Goal: Task Accomplishment & Management: Manage account settings

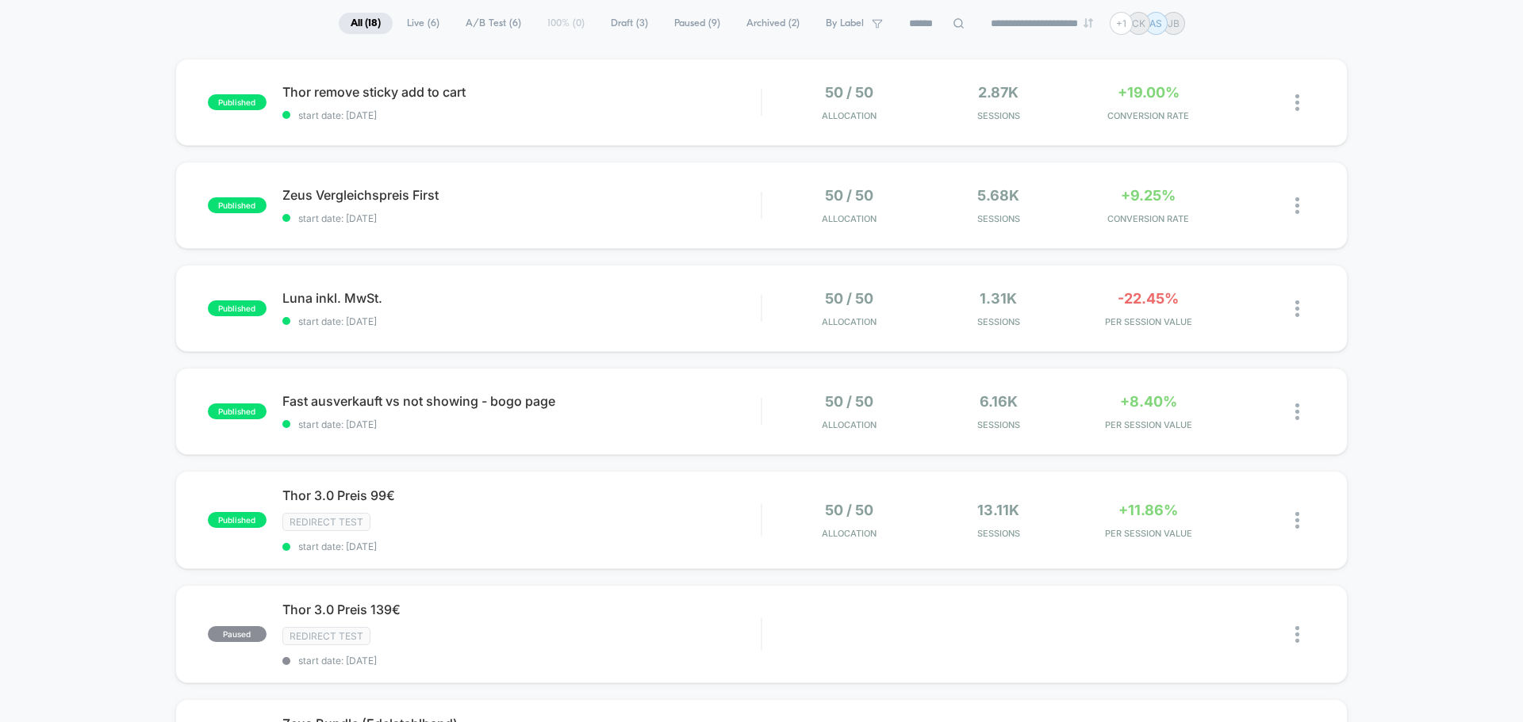
scroll to position [79, 0]
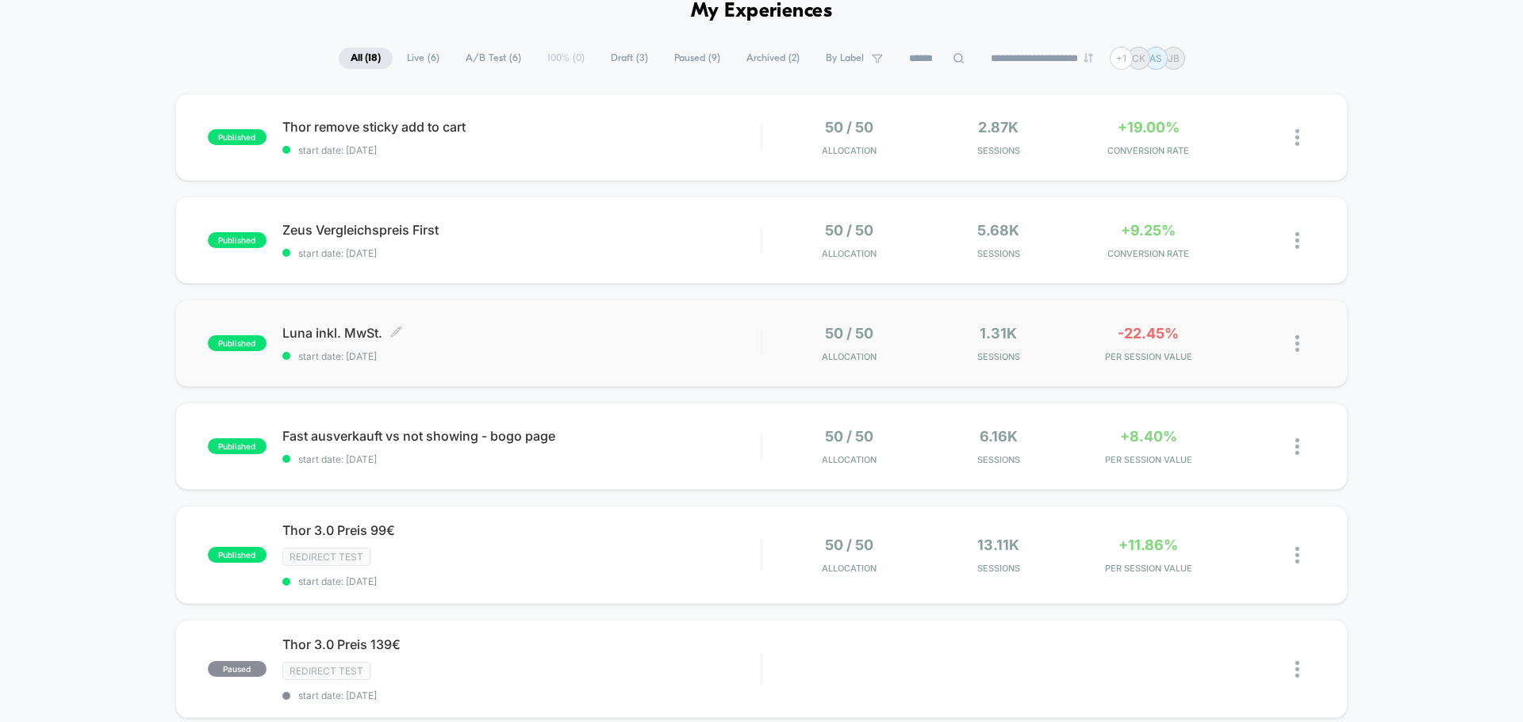
click at [703, 343] on div "Luna inkl. MwSt. Click to edit experience details Click to edit experience deta…" at bounding box center [521, 343] width 478 height 37
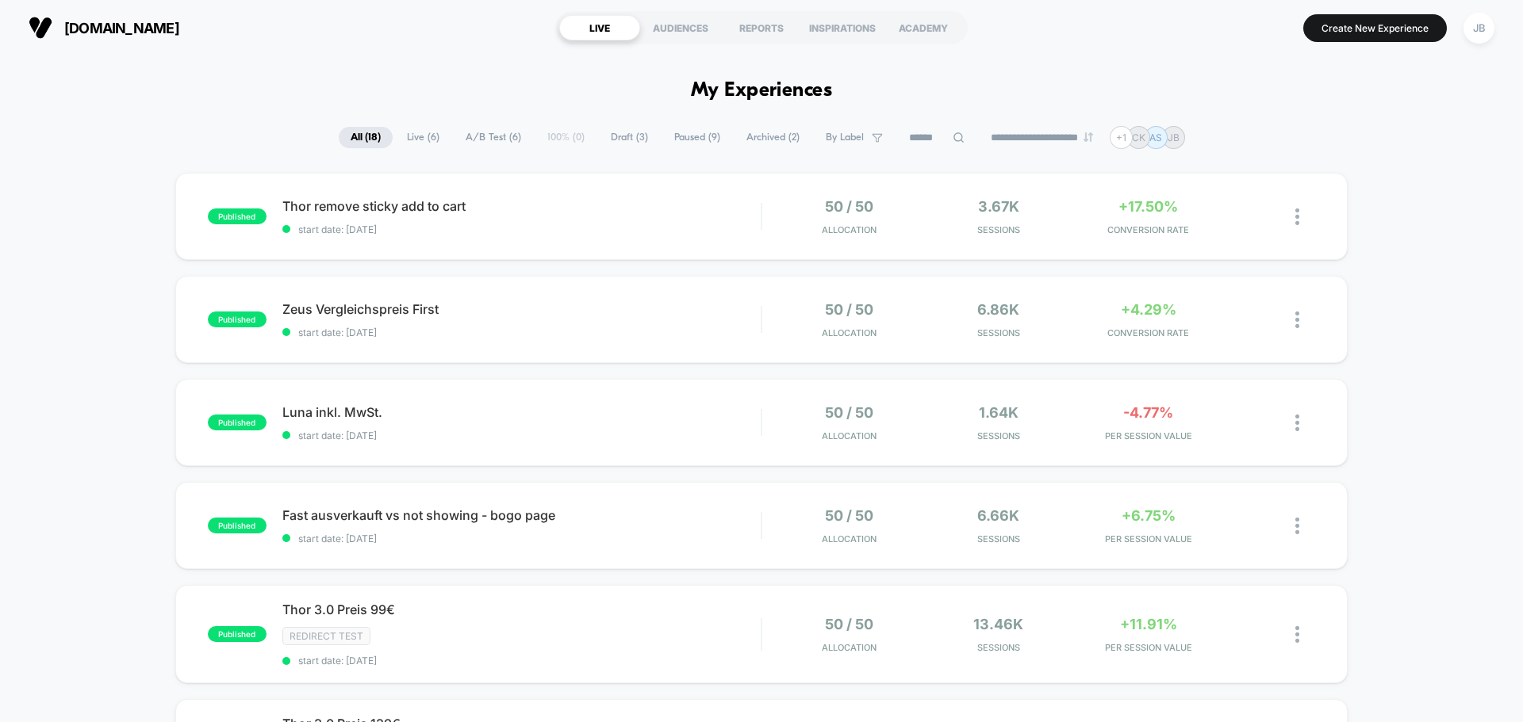
click at [1465, 26] on div "JB" at bounding box center [1478, 28] width 31 height 31
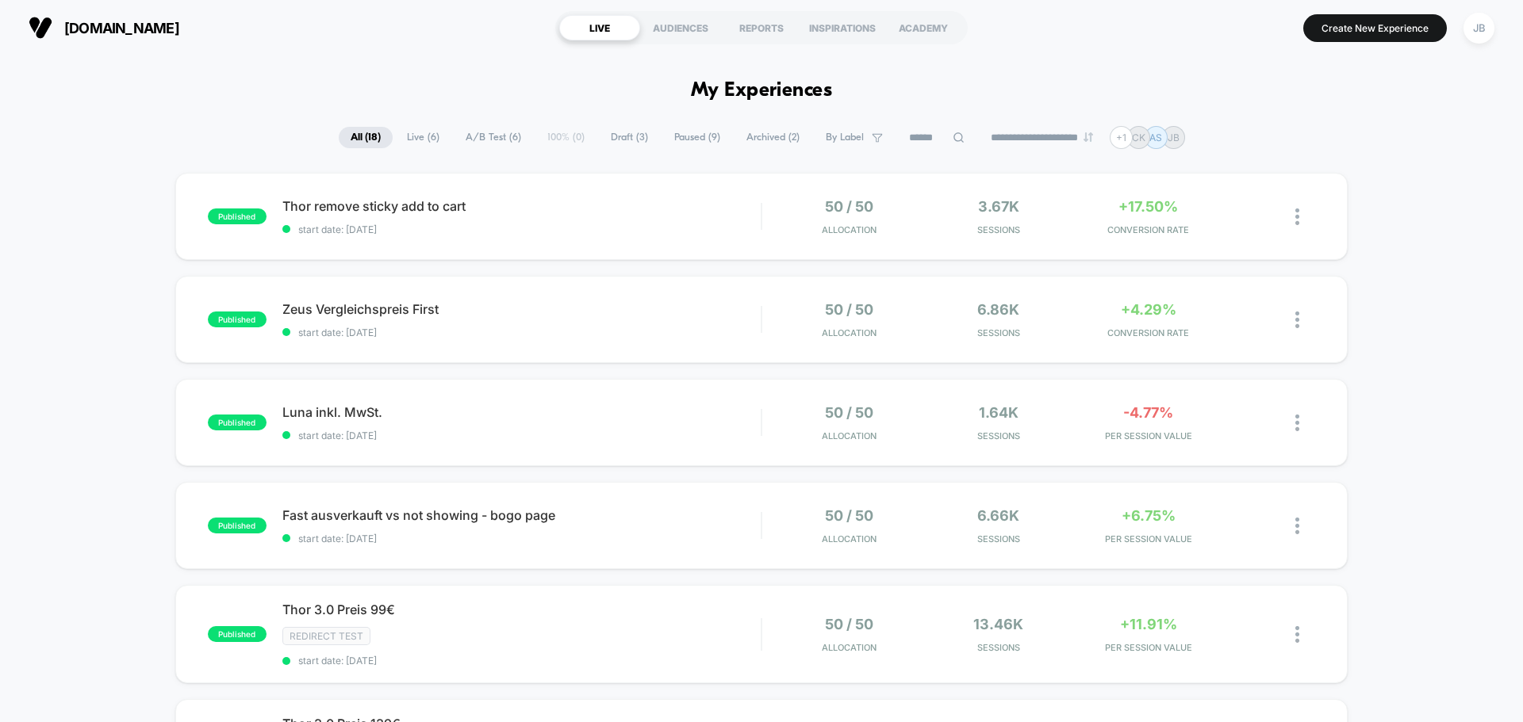
click at [750, 84] on h1 "My Experiences" at bounding box center [762, 90] width 142 height 23
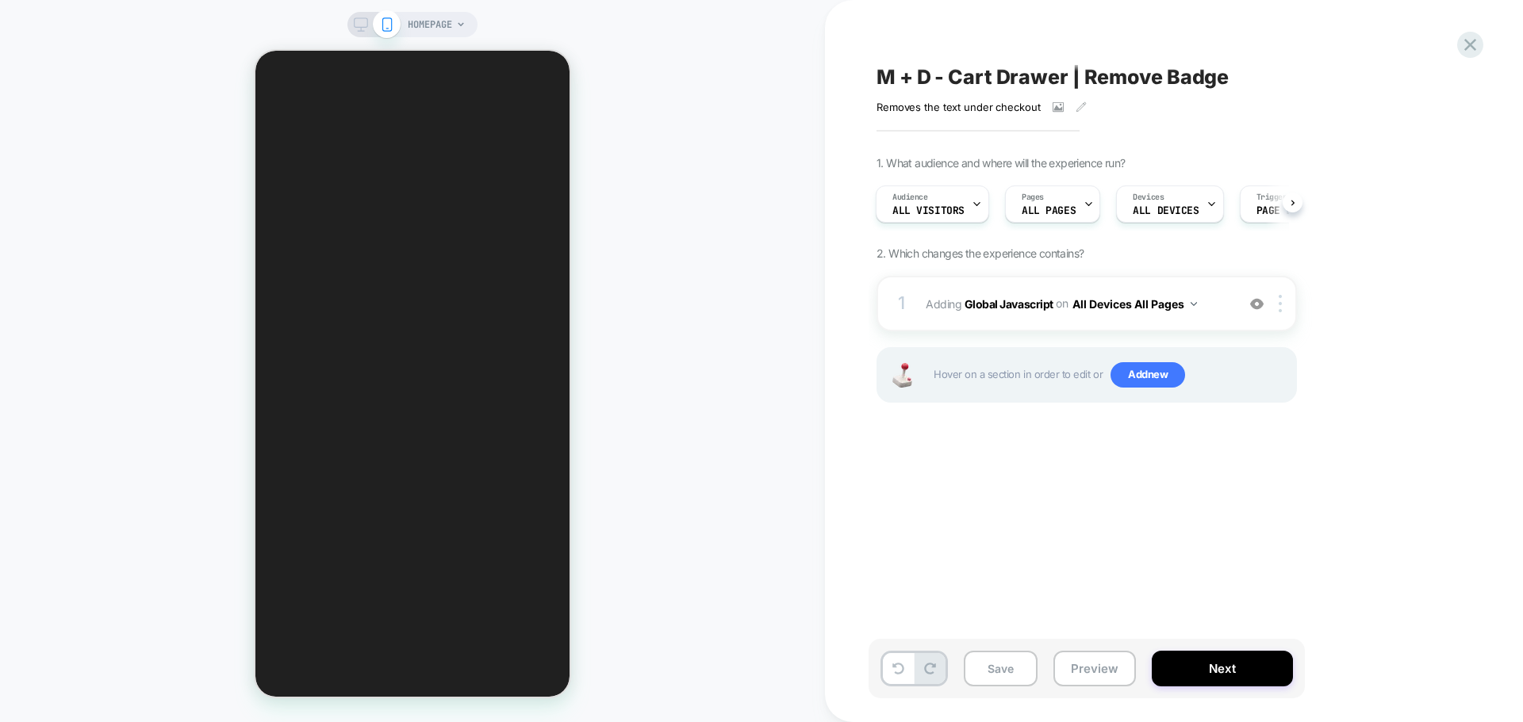
scroll to position [397, 0]
click at [935, 309] on span "Adding Global Javascript on All Devices All Pages" at bounding box center [1076, 304] width 302 height 23
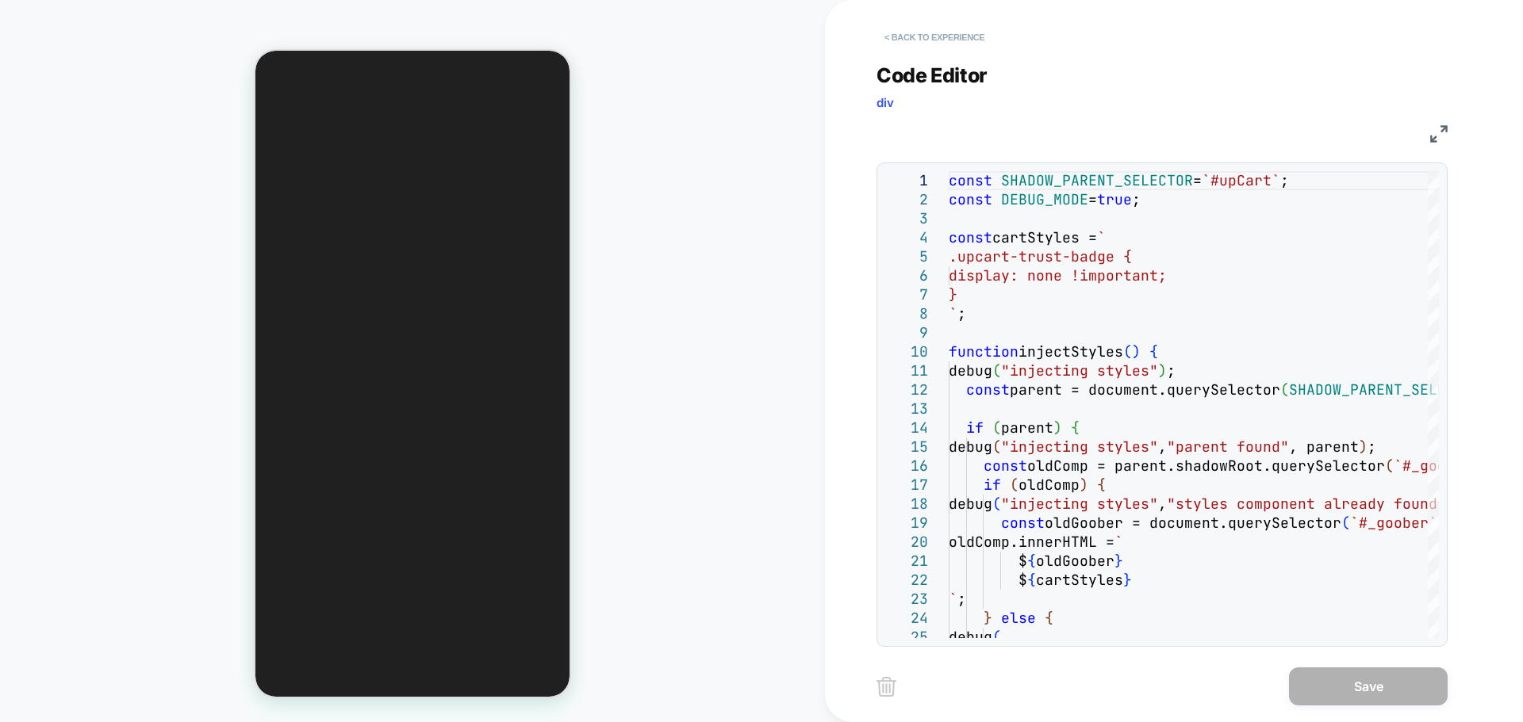
scroll to position [0, 581]
click at [895, 36] on button "< Back to experience" at bounding box center [934, 37] width 116 height 25
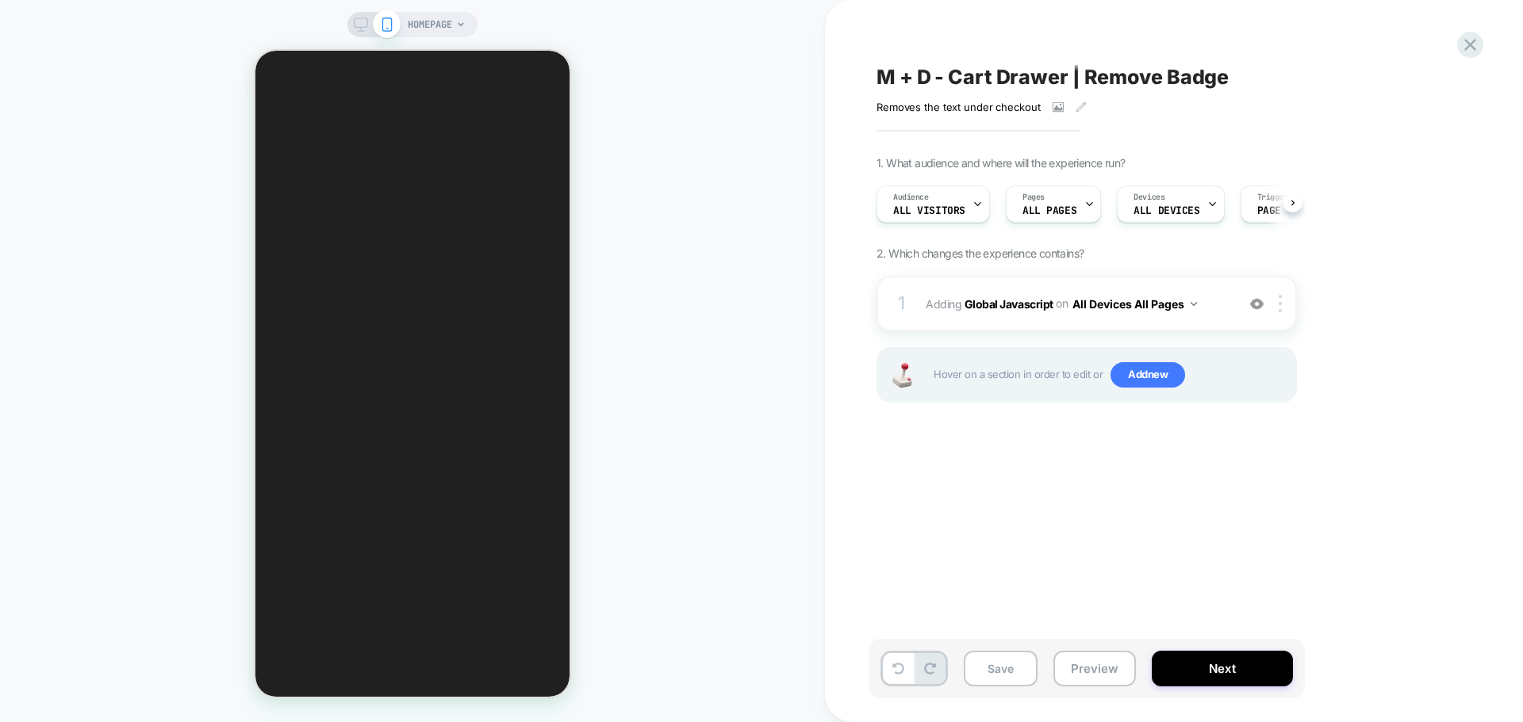
scroll to position [0, 1]
click at [1224, 671] on button "Next" at bounding box center [1221, 669] width 141 height 36
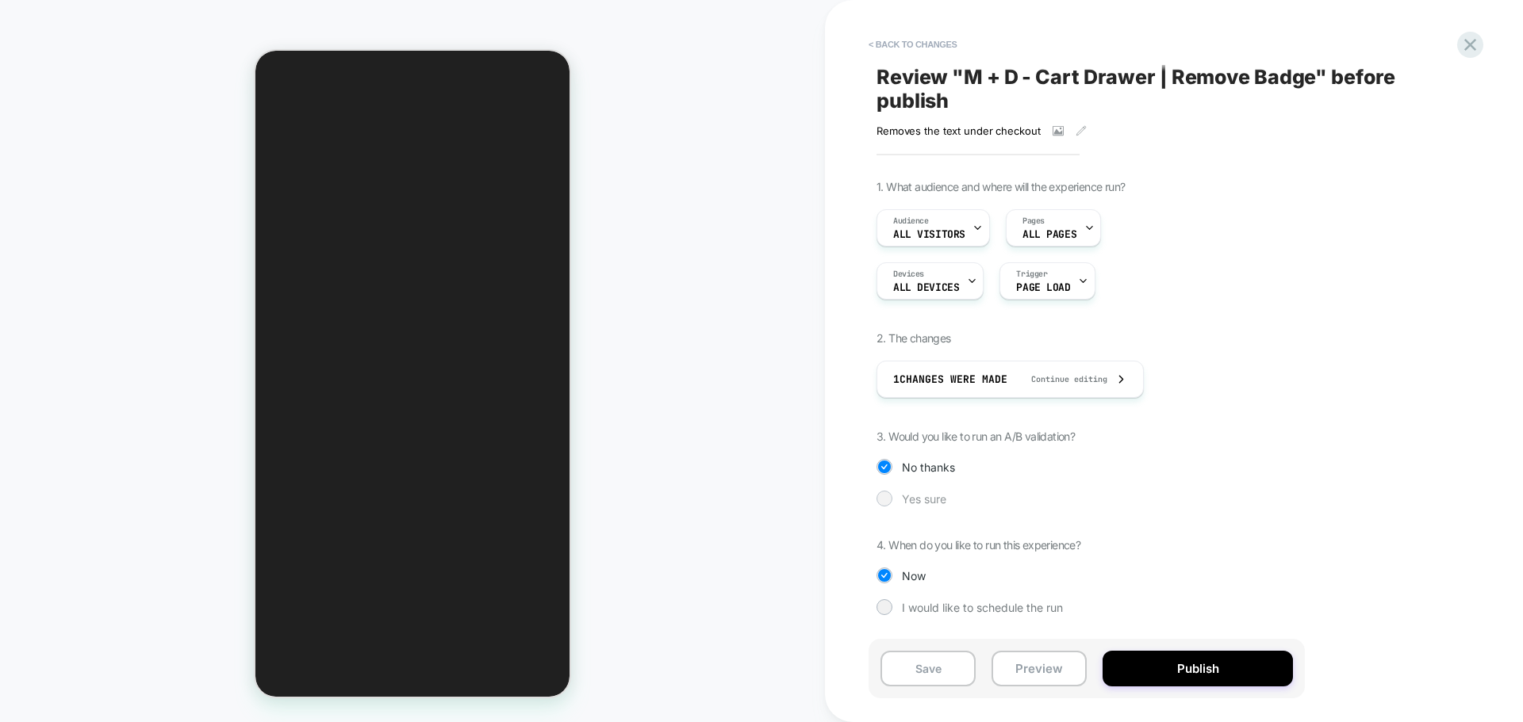
scroll to position [0, 0]
click at [883, 500] on div at bounding box center [884, 498] width 12 height 12
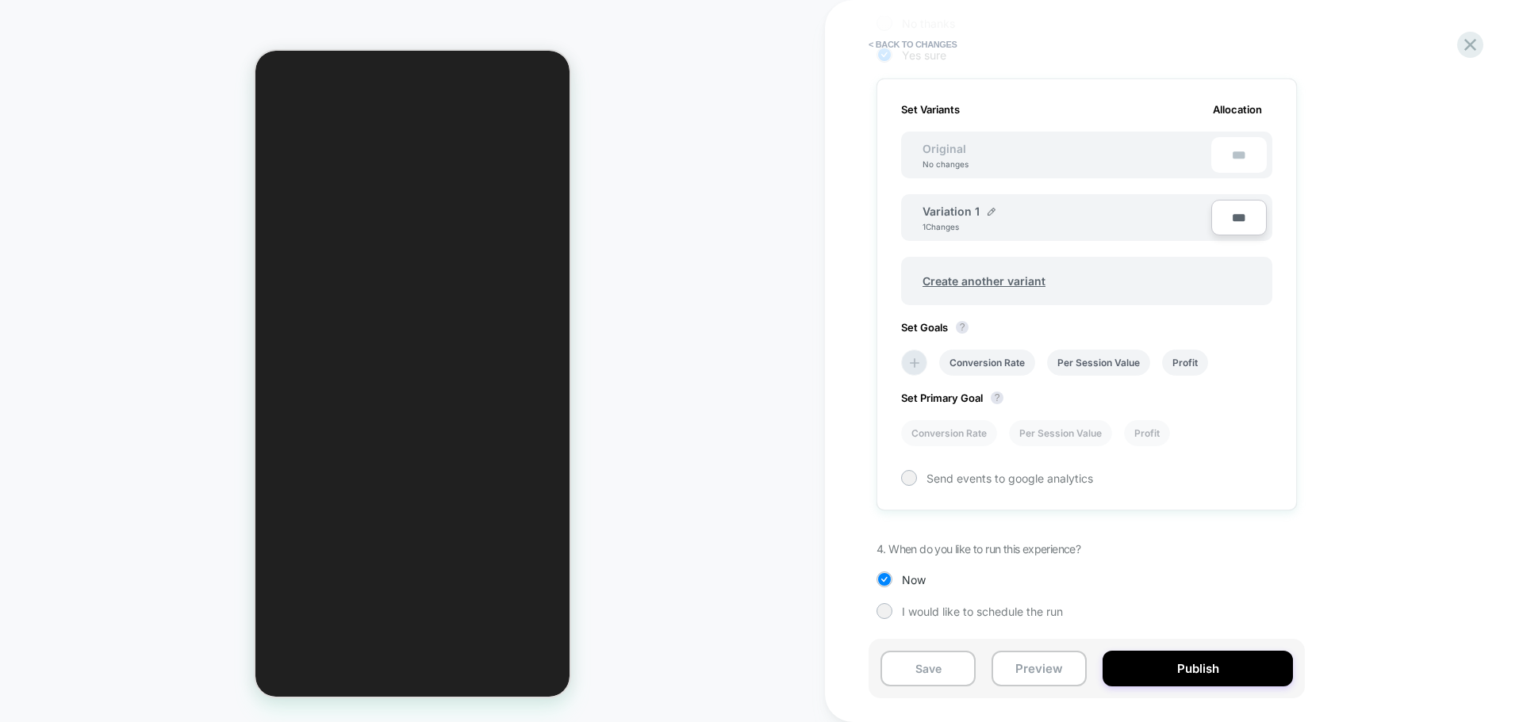
scroll to position [0, 236]
click at [914, 433] on li "Conversion Rate" at bounding box center [949, 433] width 96 height 26
click at [1182, 669] on button "Publish" at bounding box center [1197, 669] width 190 height 36
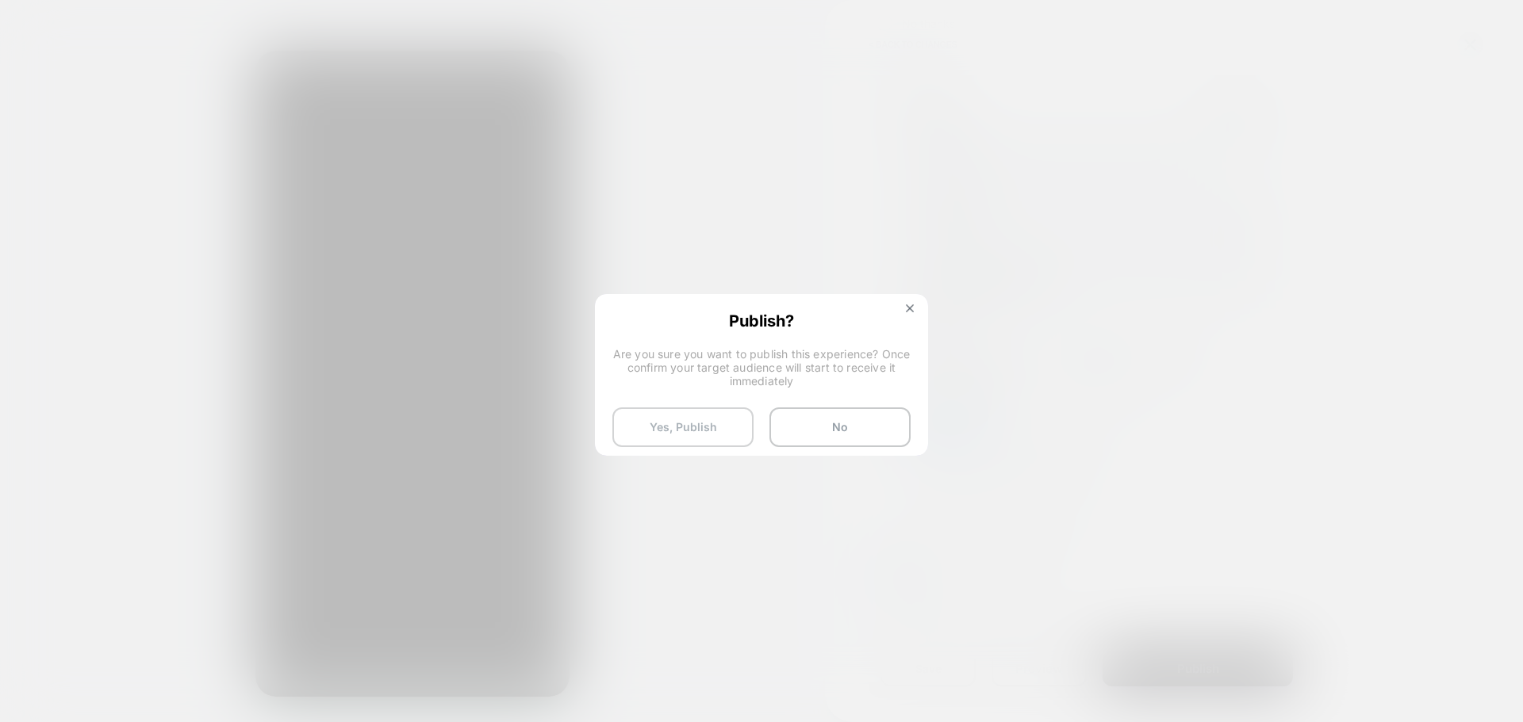
click at [715, 429] on button "Yes, Publish" at bounding box center [682, 428] width 141 height 40
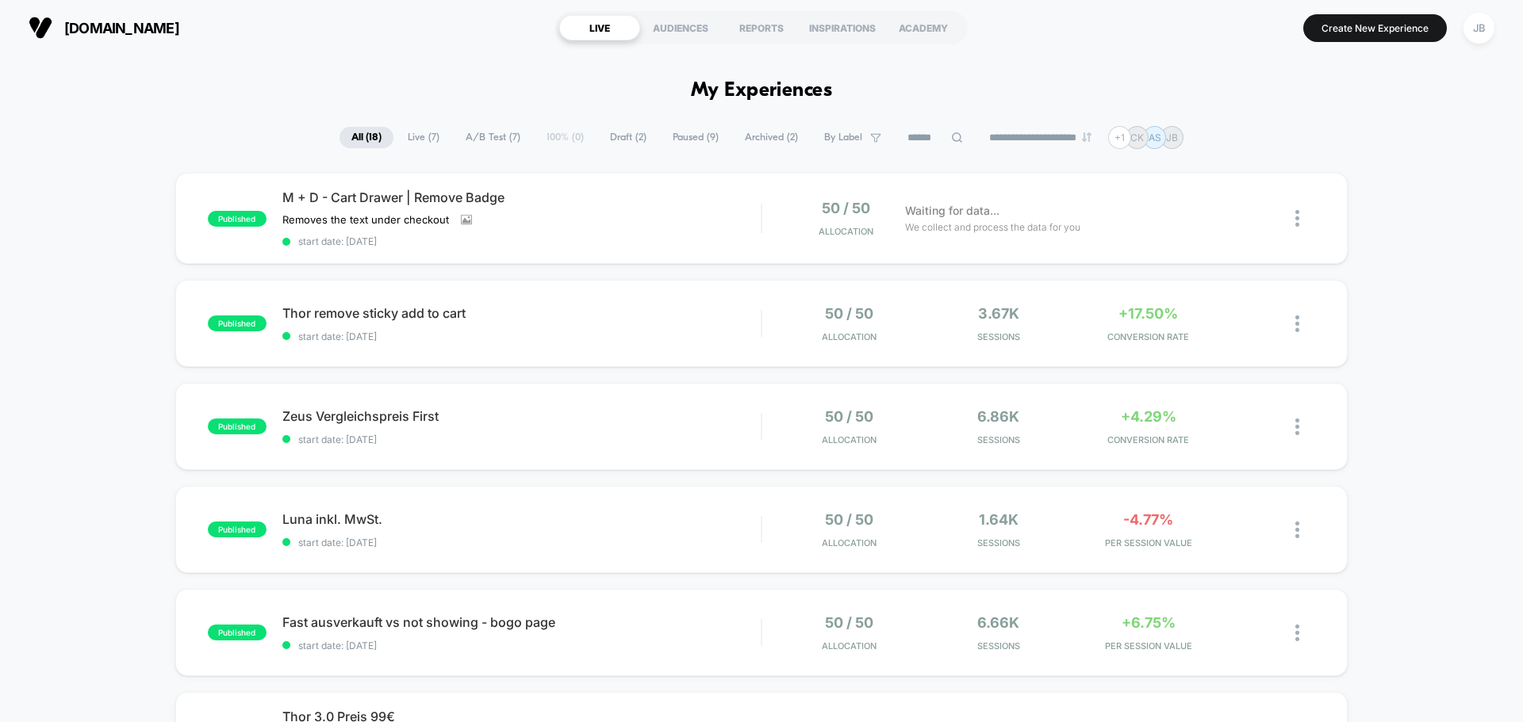
drag, startPoint x: 753, startPoint y: 90, endPoint x: 787, endPoint y: 94, distance: 33.6
click at [787, 94] on h1 "My Experiences" at bounding box center [762, 90] width 142 height 23
click at [770, 84] on h1 "My Experiences" at bounding box center [762, 90] width 142 height 23
click at [769, 89] on h1 "My Experiences" at bounding box center [762, 90] width 142 height 23
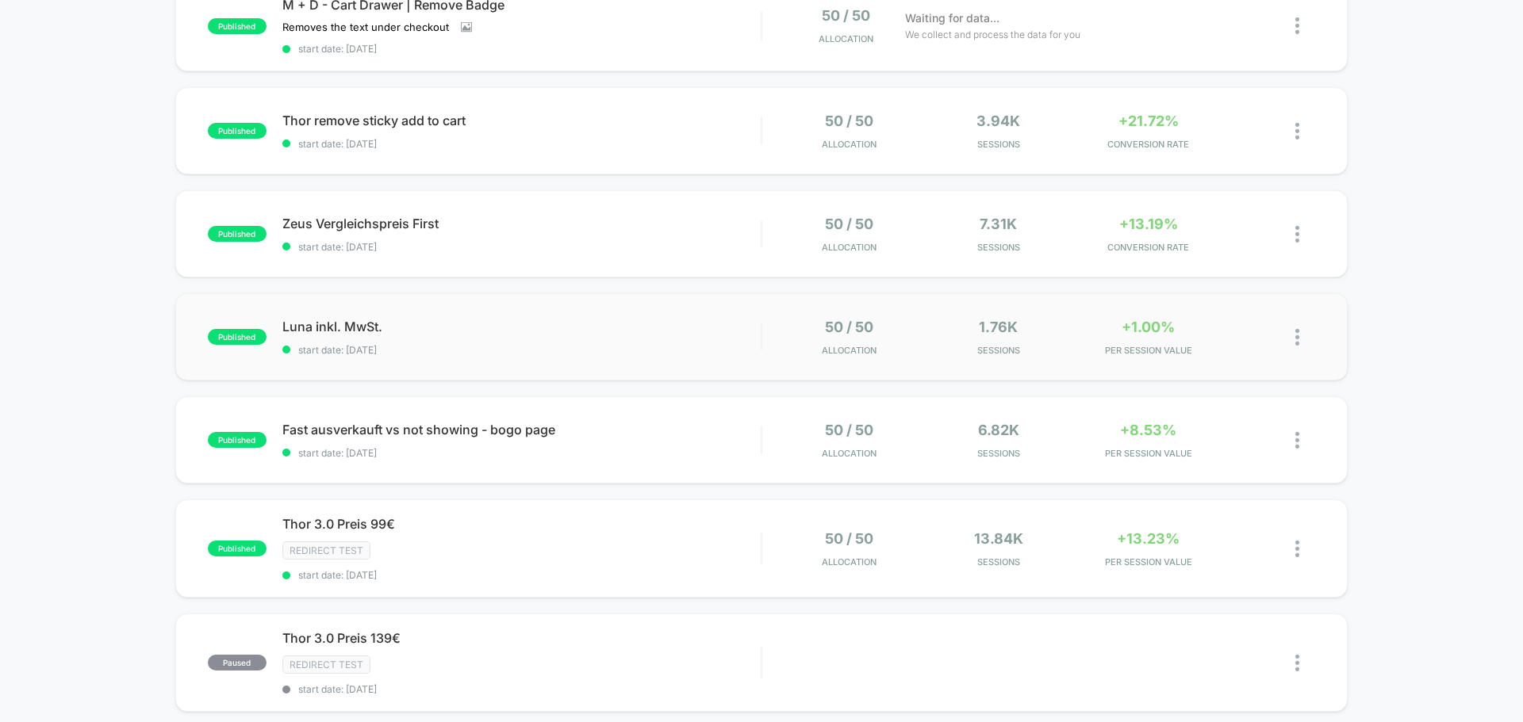
scroll to position [159, 0]
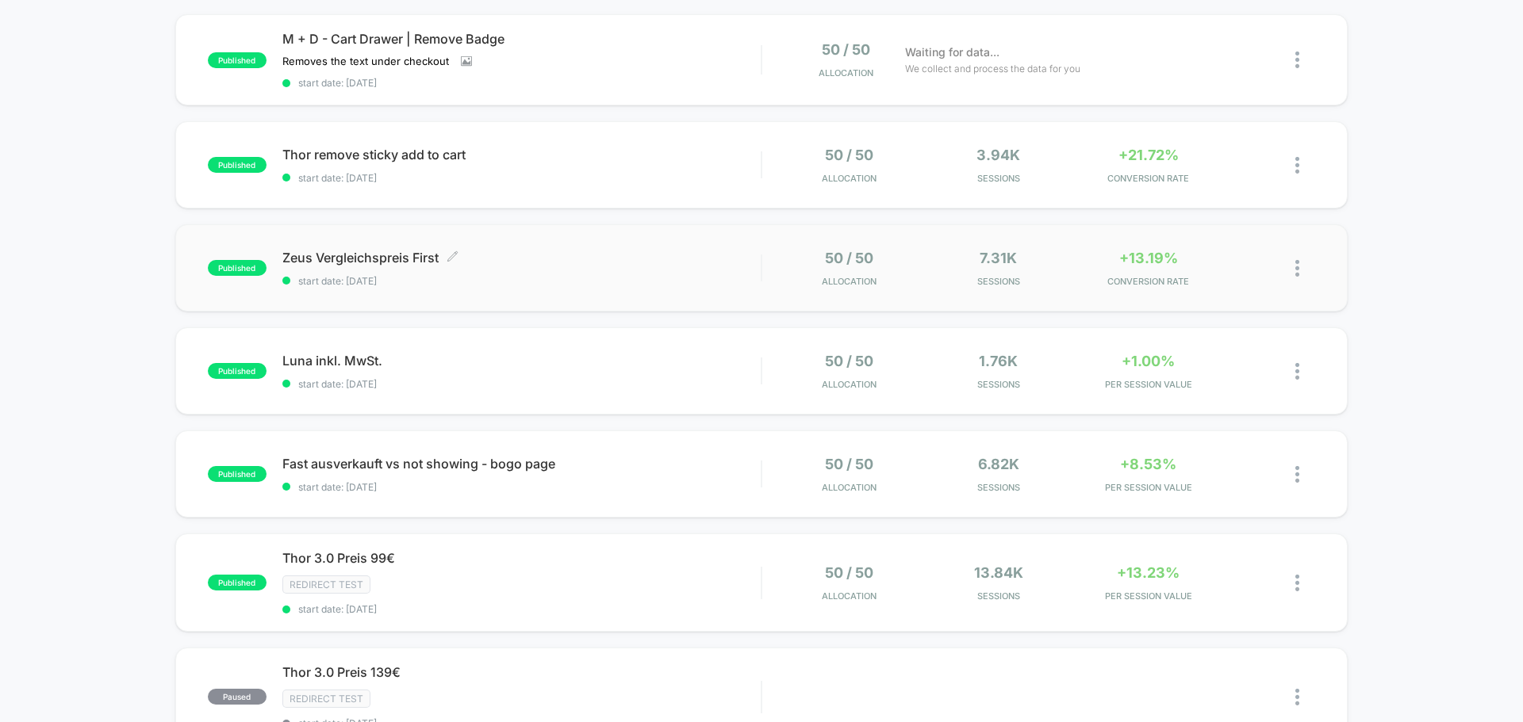
click at [596, 254] on span "Zeus Vergleichspreis First Click to edit experience details" at bounding box center [521, 258] width 478 height 16
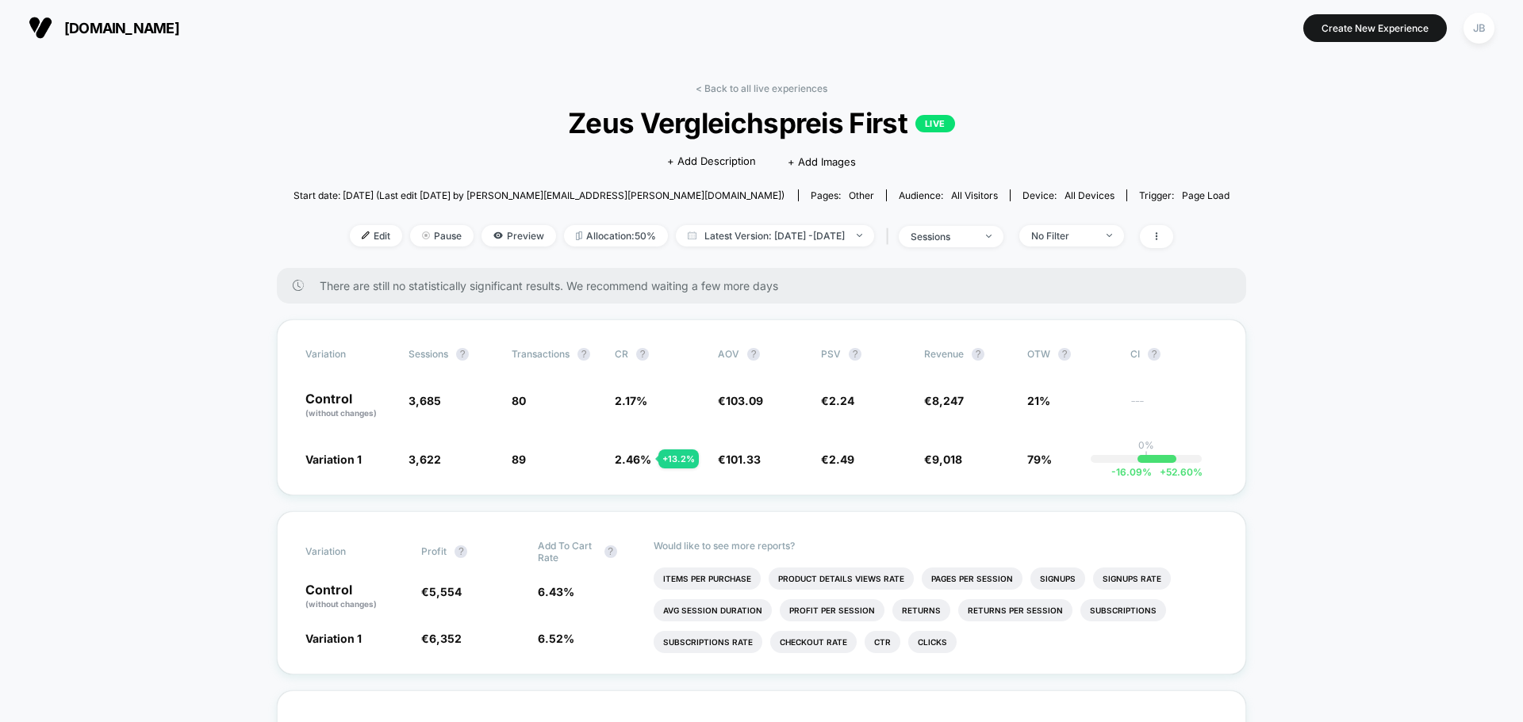
drag, startPoint x: 203, startPoint y: 406, endPoint x: 190, endPoint y: 207, distance: 199.5
click at [974, 239] on div "sessions" at bounding box center [941, 237] width 63 height 12
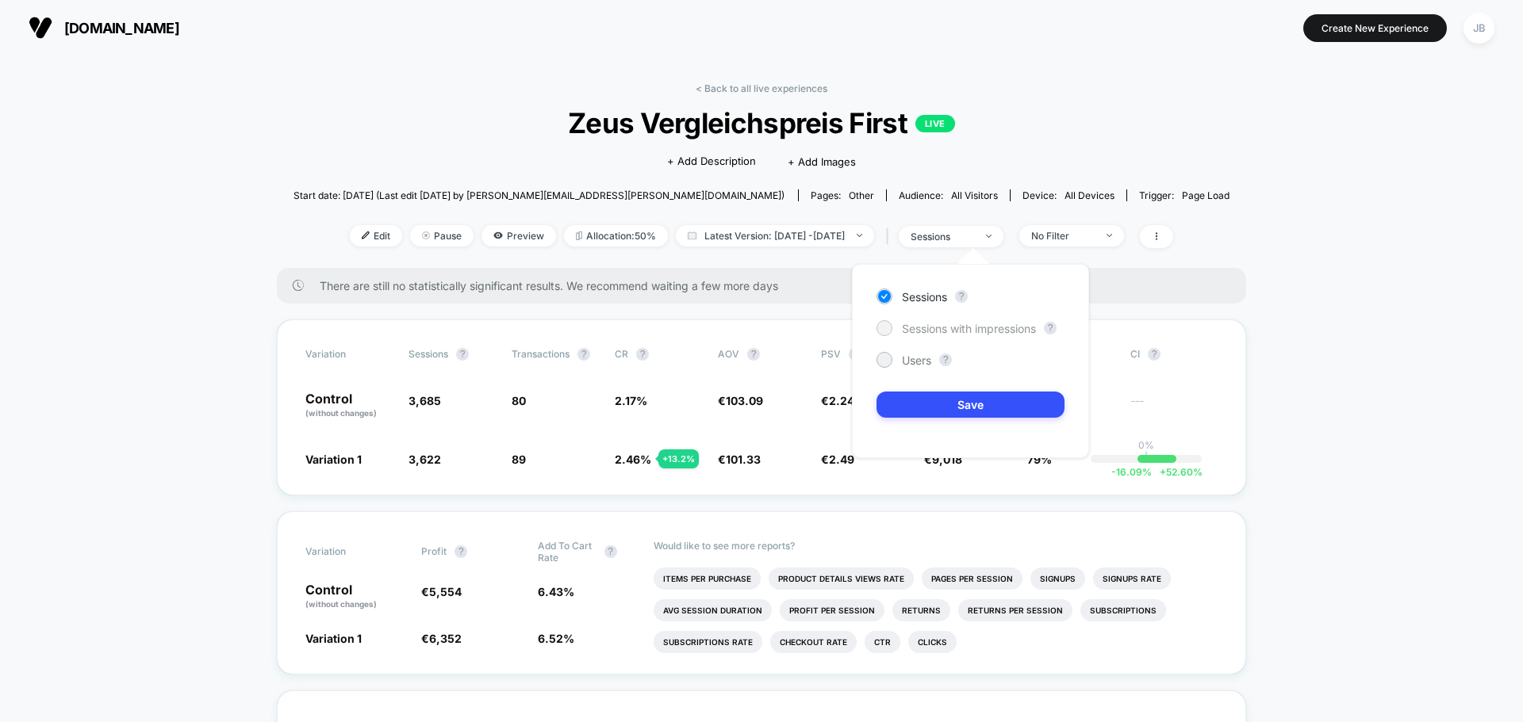
click at [886, 324] on div at bounding box center [884, 328] width 12 height 12
click at [910, 400] on button "Save" at bounding box center [970, 405] width 188 height 26
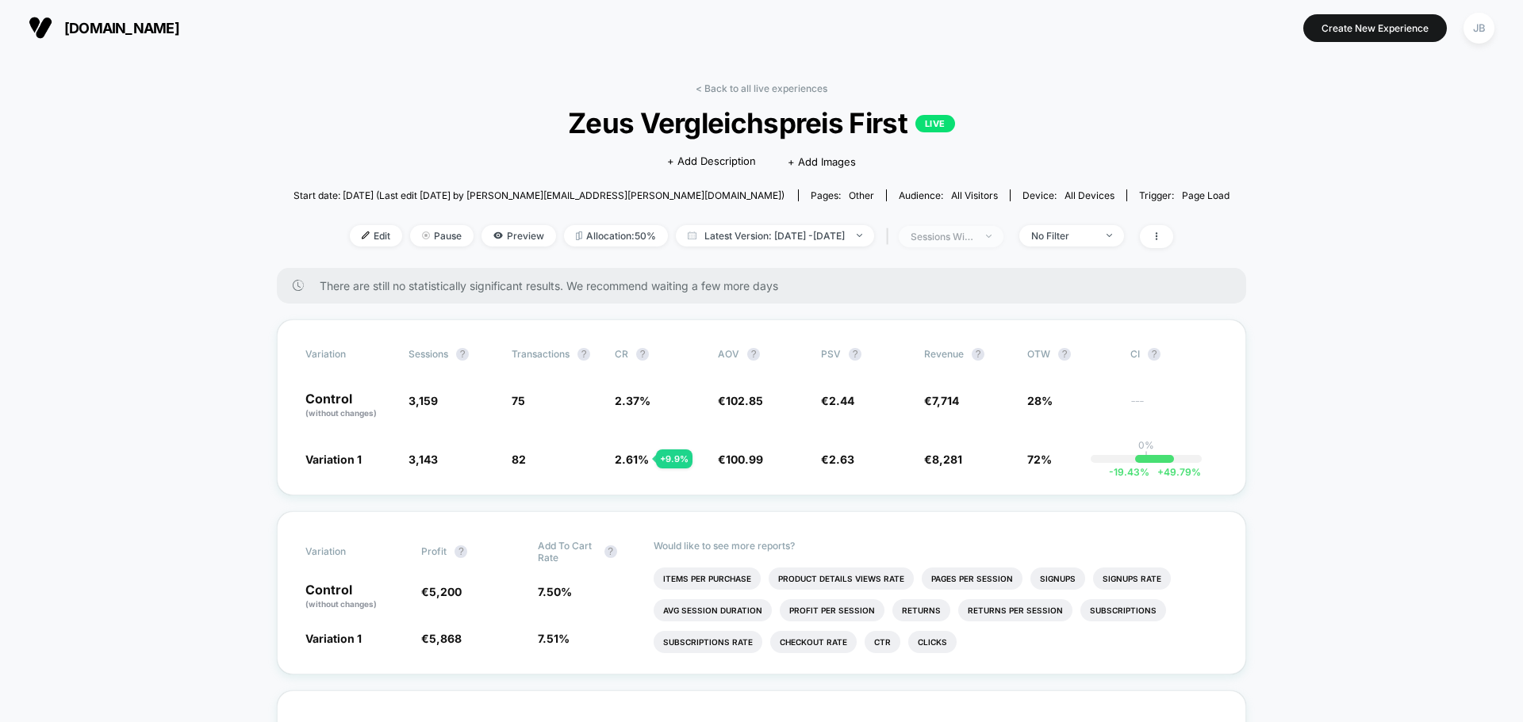
click at [991, 236] on img at bounding box center [989, 236] width 6 height 3
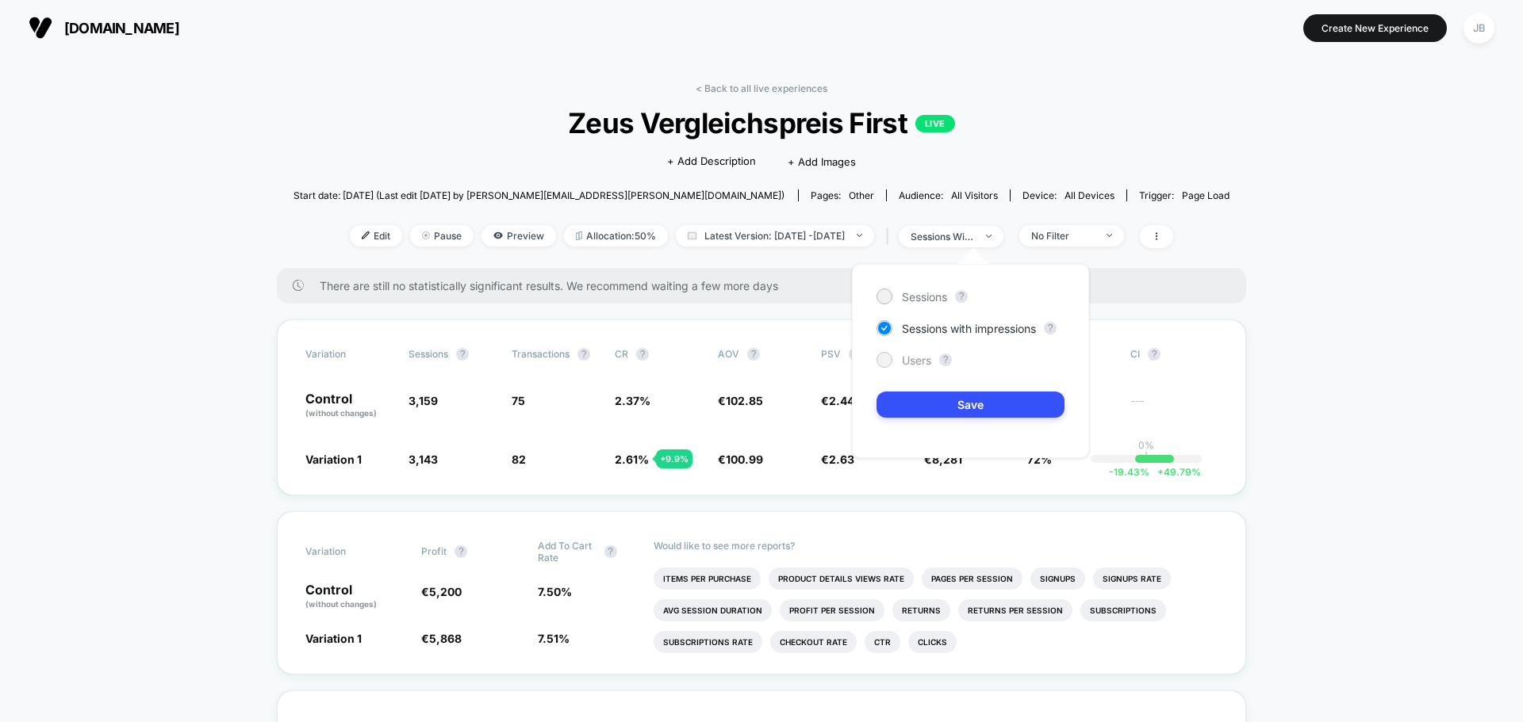
click at [884, 359] on div at bounding box center [884, 360] width 12 height 12
click at [913, 413] on button "Save" at bounding box center [970, 405] width 188 height 26
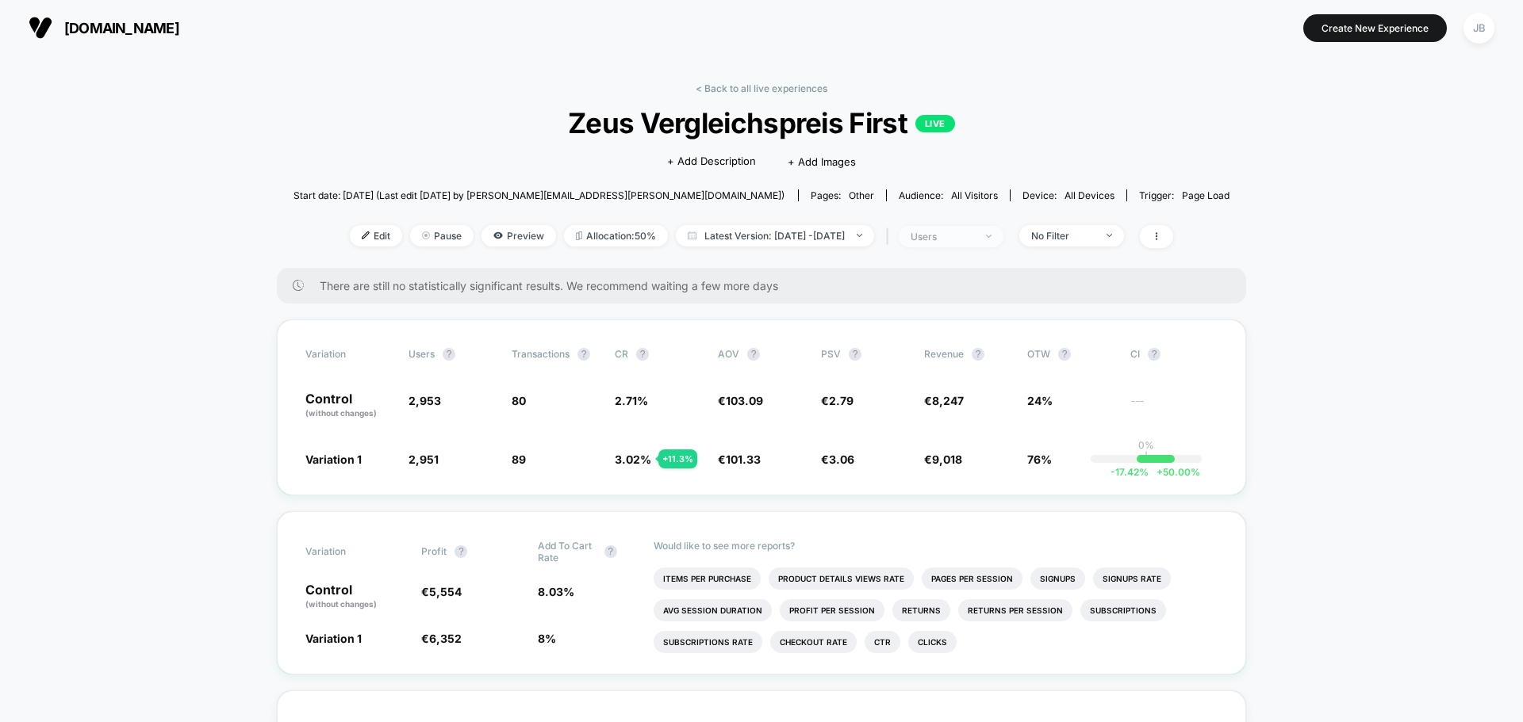
click at [974, 237] on div "users" at bounding box center [941, 237] width 63 height 12
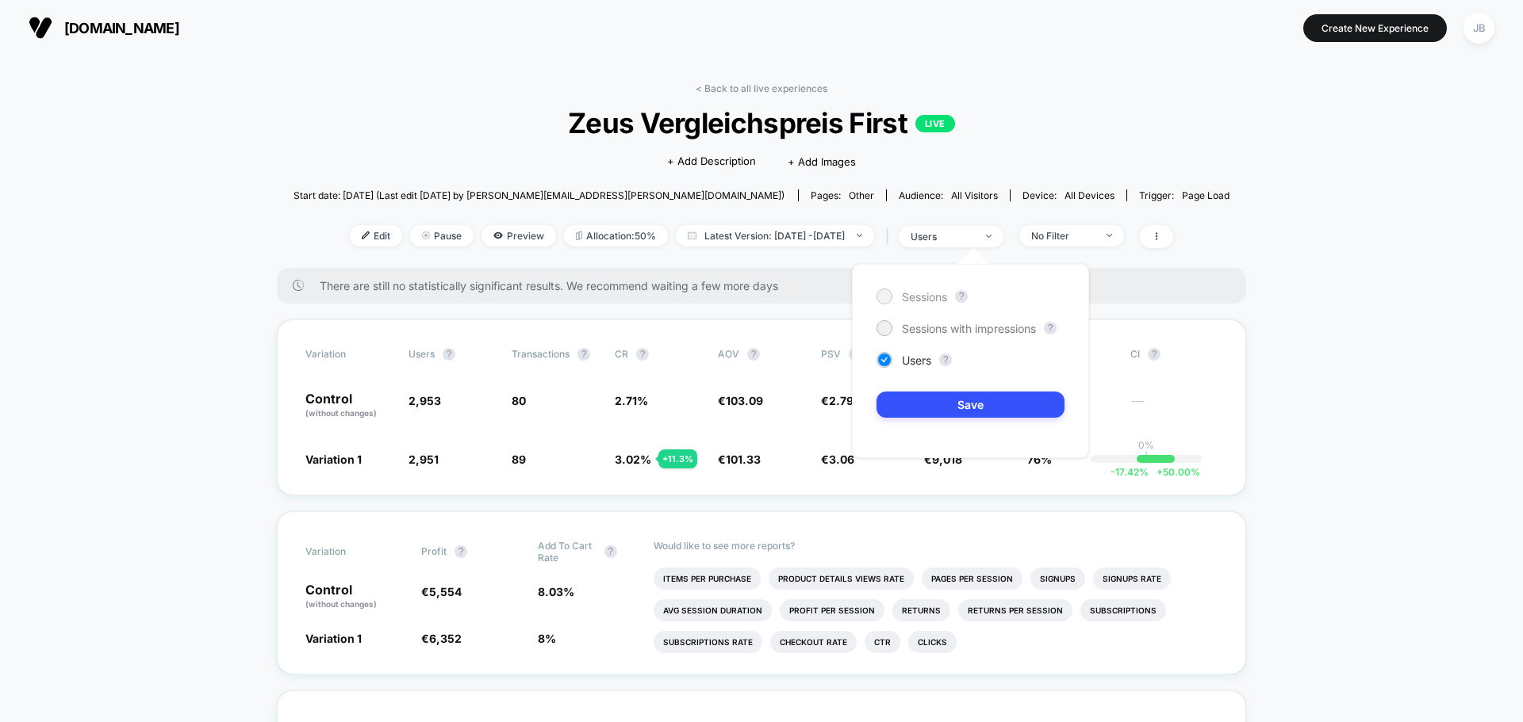
click at [895, 297] on div "Sessions" at bounding box center [911, 297] width 71 height 16
click at [933, 399] on button "Save" at bounding box center [970, 405] width 188 height 26
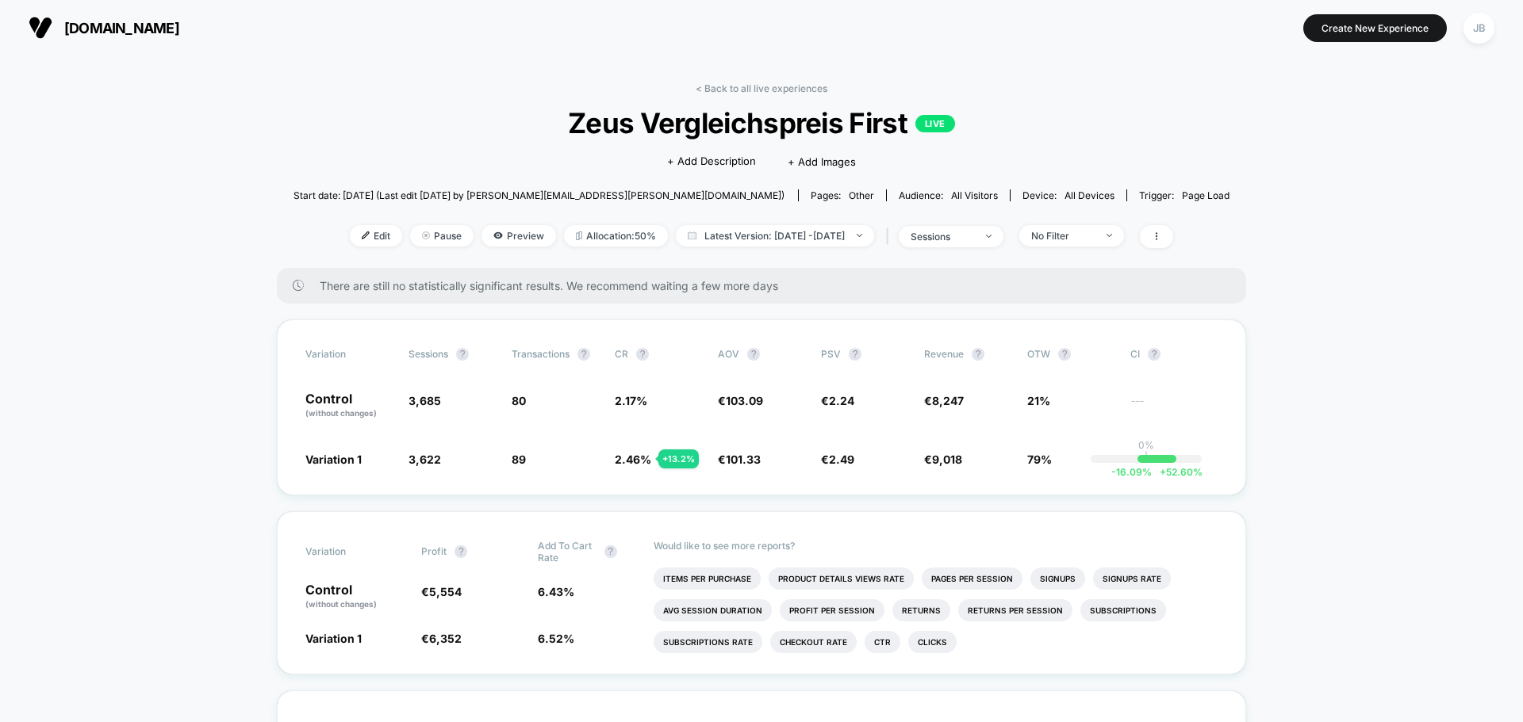
click at [99, 25] on span "[DOMAIN_NAME]" at bounding box center [121, 28] width 115 height 17
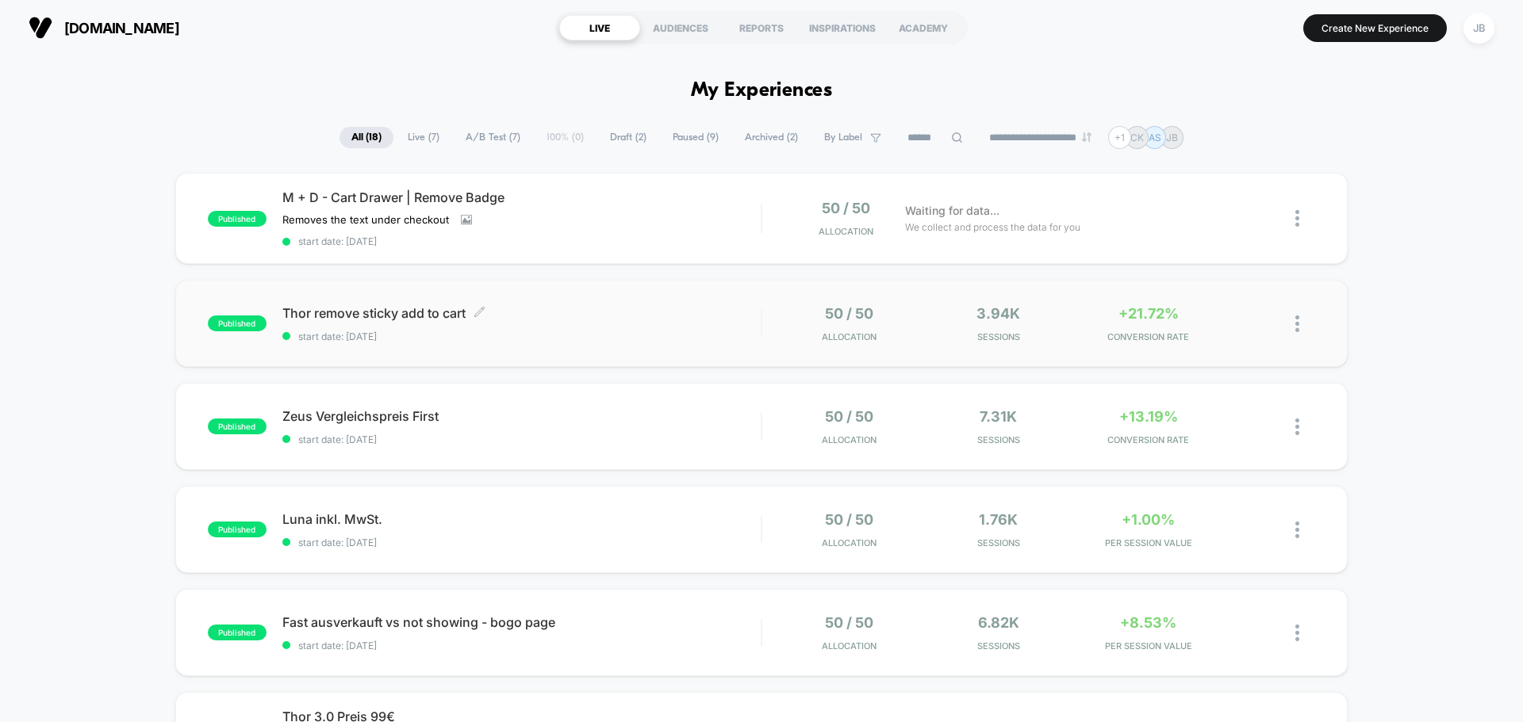
click at [563, 329] on div "Thor remove sticky add to cart Click to edit experience details Click to edit e…" at bounding box center [521, 323] width 478 height 37
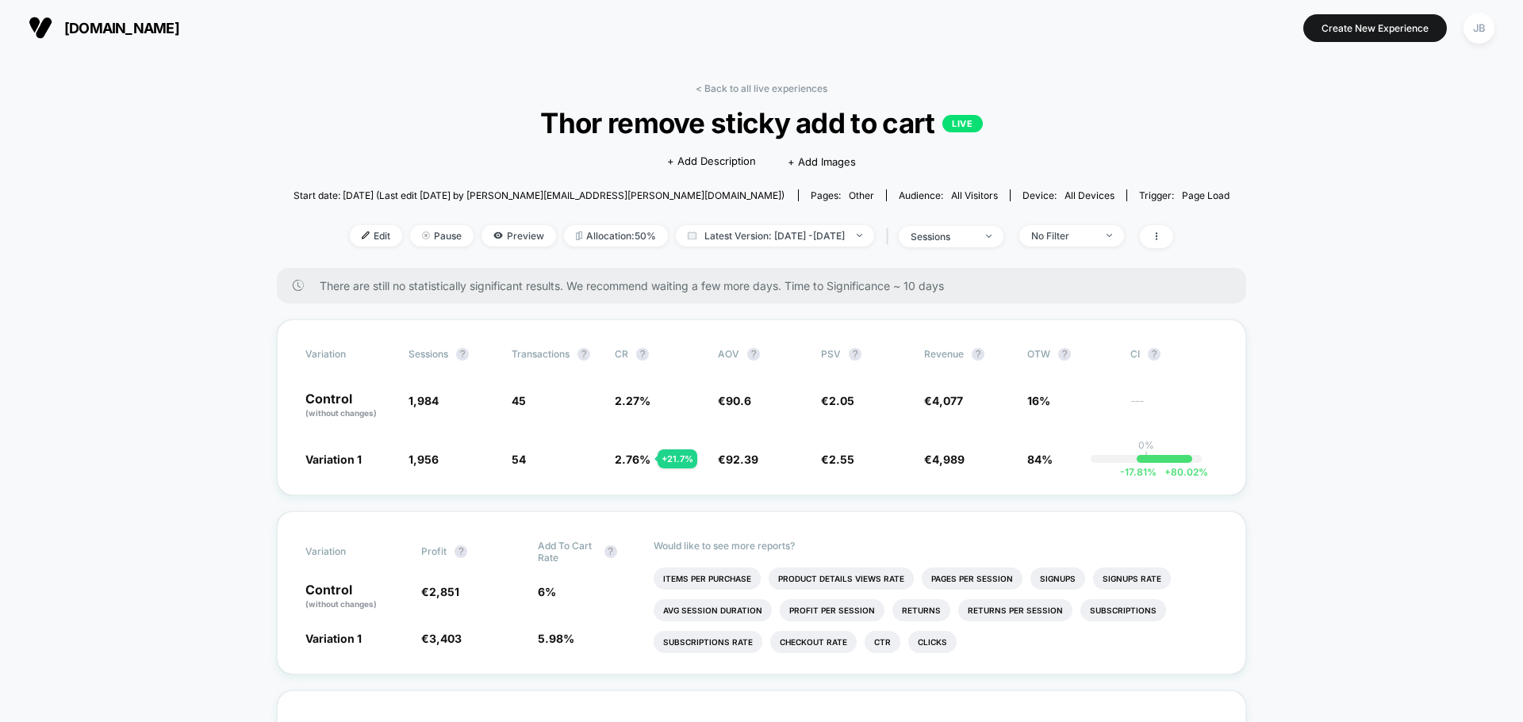
drag, startPoint x: 172, startPoint y: 519, endPoint x: 208, endPoint y: 216, distance: 305.0
